Goal: Transaction & Acquisition: Download file/media

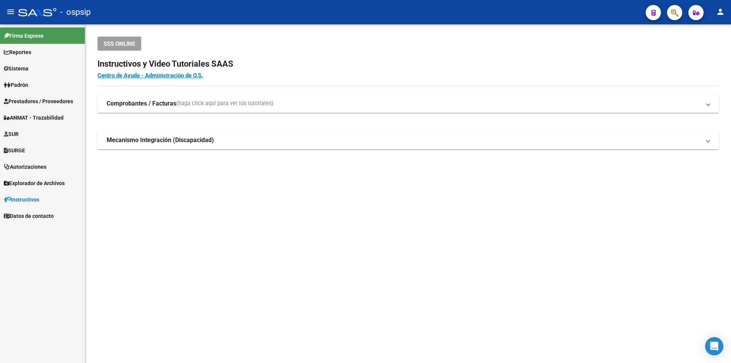
click at [55, 97] on span "Prestadores / Proveedores" at bounding box center [38, 101] width 69 height 8
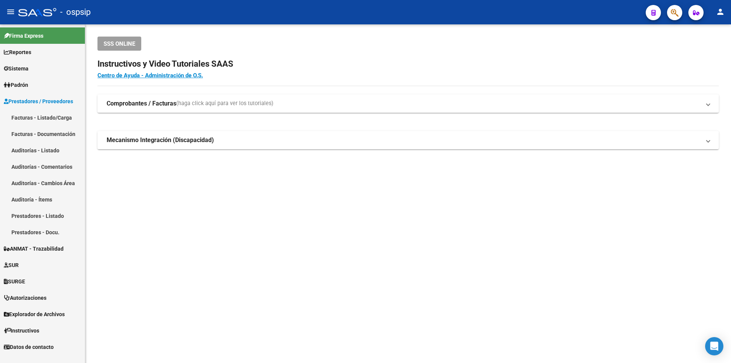
click at [49, 115] on link "Facturas - Listado/Carga" at bounding box center [42, 117] width 85 height 16
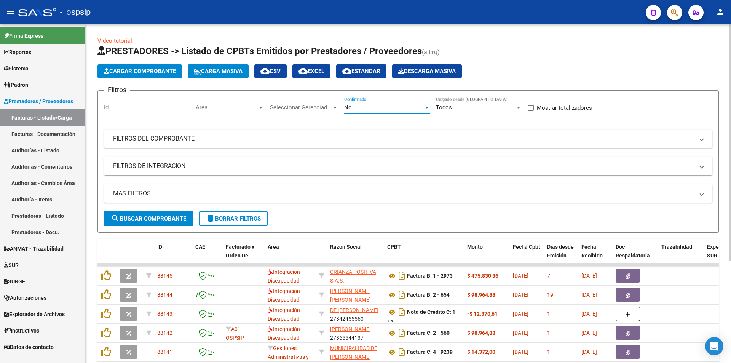
click at [352, 105] on div "No" at bounding box center [383, 107] width 79 height 7
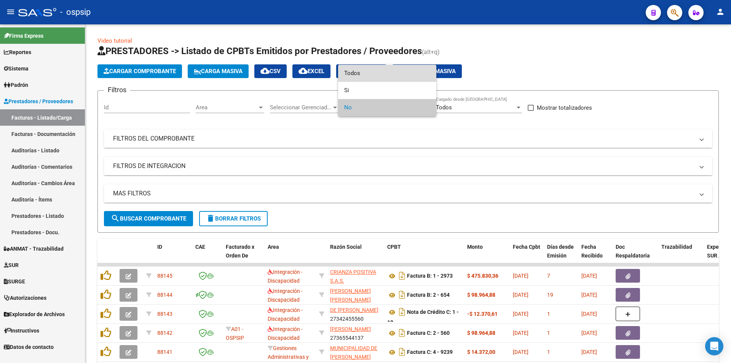
click at [353, 70] on span "Todos" at bounding box center [387, 73] width 86 height 17
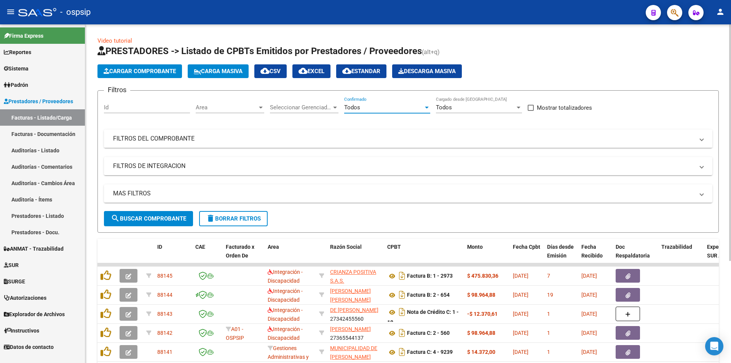
click at [148, 132] on mat-expansion-panel-header "FILTROS DEL COMPROBANTE" at bounding box center [408, 138] width 608 height 18
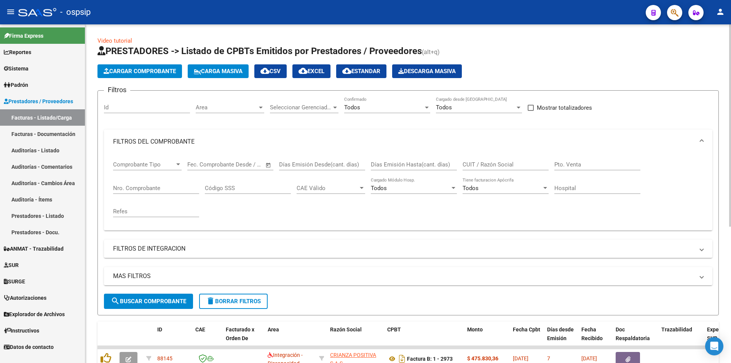
drag, startPoint x: 132, startPoint y: 183, endPoint x: 138, endPoint y: 186, distance: 6.0
click at [133, 183] on div "Nro. Comprobante" at bounding box center [156, 185] width 86 height 16
click at [141, 186] on input "Nro. Comprobante" at bounding box center [156, 188] width 86 height 7
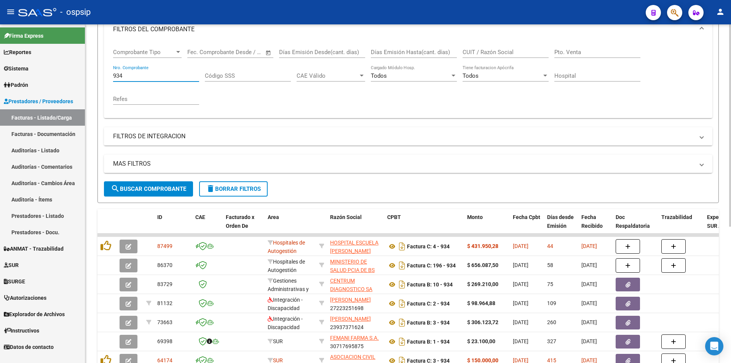
scroll to position [114, 0]
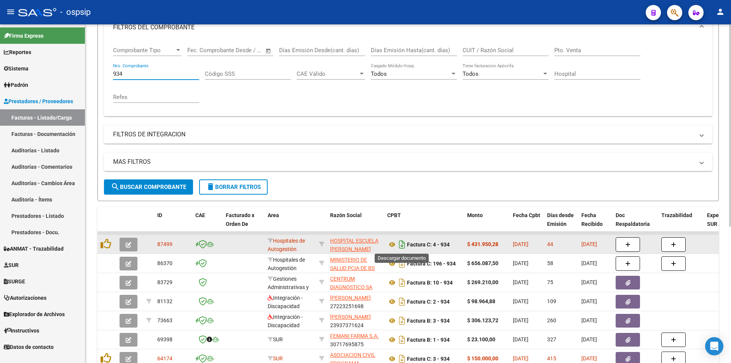
type input "934"
click at [403, 244] on icon "Descargar documento" at bounding box center [402, 244] width 10 height 12
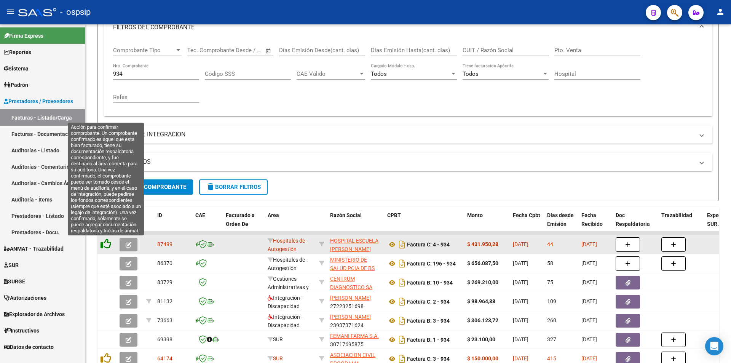
click at [106, 242] on icon at bounding box center [105, 243] width 11 height 11
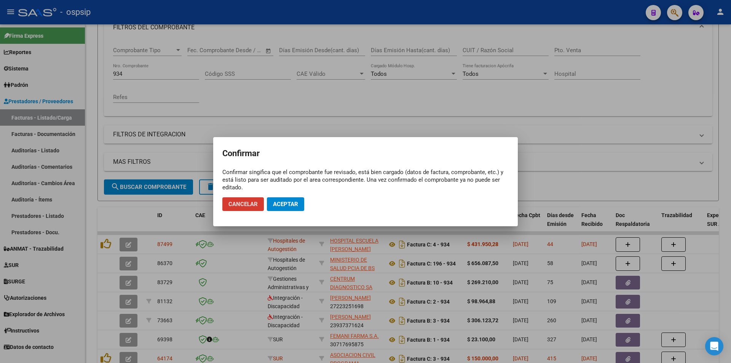
click at [287, 199] on button "Aceptar" at bounding box center [285, 204] width 37 height 14
